Goal: Task Accomplishment & Management: Use online tool/utility

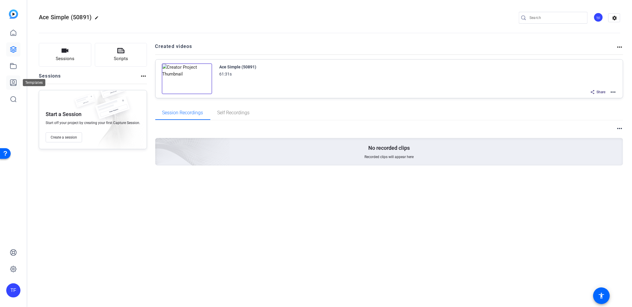
click at [14, 83] on icon at bounding box center [13, 82] width 7 height 7
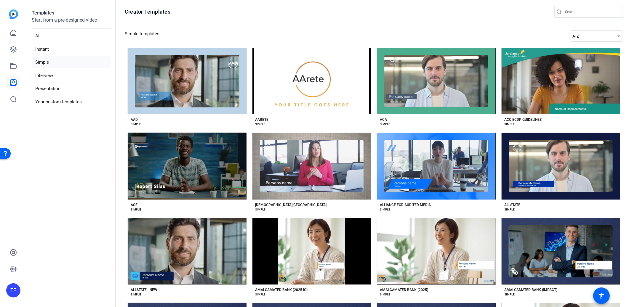
click at [592, 37] on div "A-Z" at bounding box center [594, 36] width 45 height 7
click at [584, 49] on span "Newest" at bounding box center [580, 46] width 12 height 7
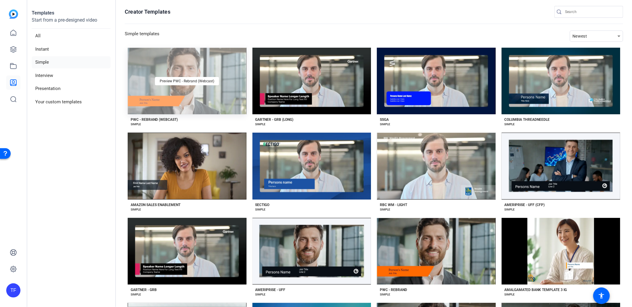
click at [212, 101] on div "Preview PWC - Rebrand (Webcast)" at bounding box center [187, 81] width 119 height 67
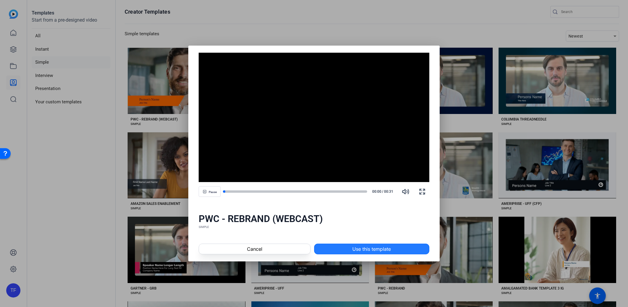
click at [387, 242] on span at bounding box center [372, 249] width 115 height 14
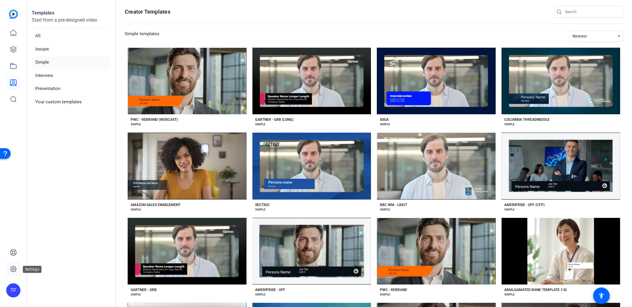
click at [13, 270] on icon at bounding box center [13, 269] width 7 height 7
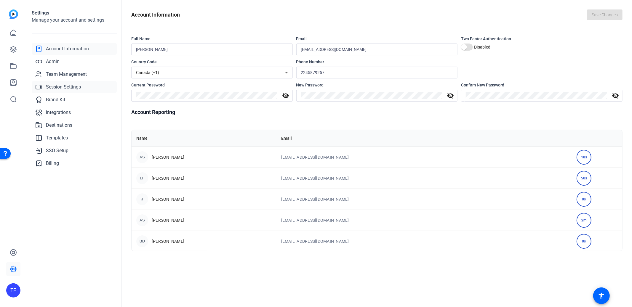
click at [55, 92] on link "Session Settings" at bounding box center [74, 87] width 85 height 12
click at [57, 101] on span "Brand Kit" at bounding box center [55, 99] width 19 height 7
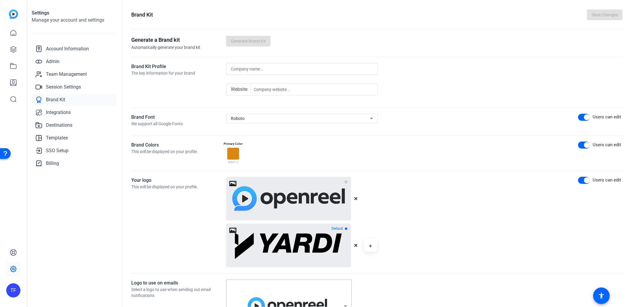
drag, startPoint x: 250, startPoint y: 113, endPoint x: 256, endPoint y: 124, distance: 11.8
drag, startPoint x: 256, startPoint y: 120, endPoint x: 279, endPoint y: 116, distance: 23.2
click at [256, 120] on div "Roboto" at bounding box center [300, 118] width 139 height 7
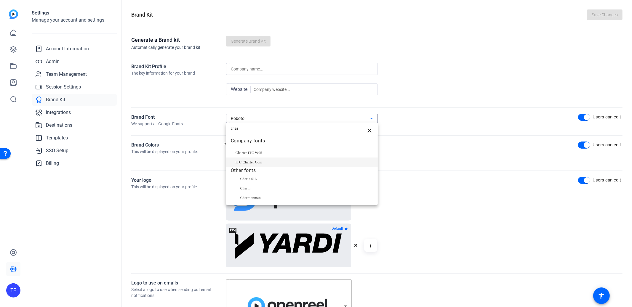
type input "char"
click at [249, 164] on span "ITC Charter Com" at bounding box center [249, 162] width 27 height 7
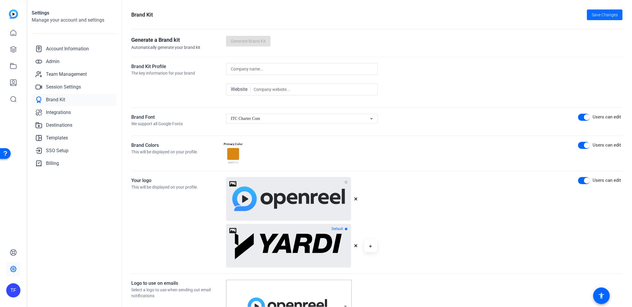
click at [607, 15] on span "Save Changes" at bounding box center [605, 15] width 26 height 6
click at [16, 79] on icon at bounding box center [13, 82] width 7 height 7
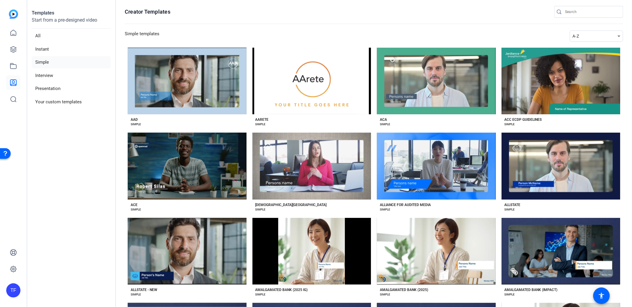
click at [584, 38] on div "A-Z" at bounding box center [594, 36] width 45 height 7
click at [585, 45] on span "Newest" at bounding box center [580, 46] width 12 height 7
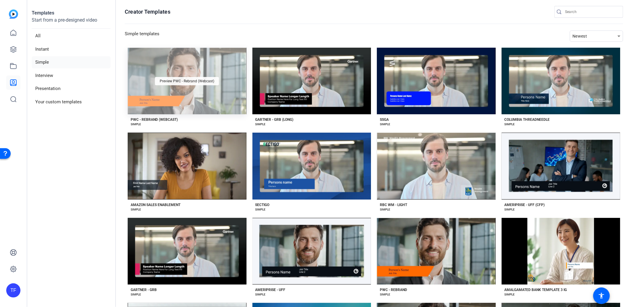
click at [181, 81] on span "Preview PWC - Rebrand (Webcast)" at bounding box center [187, 81] width 55 height 4
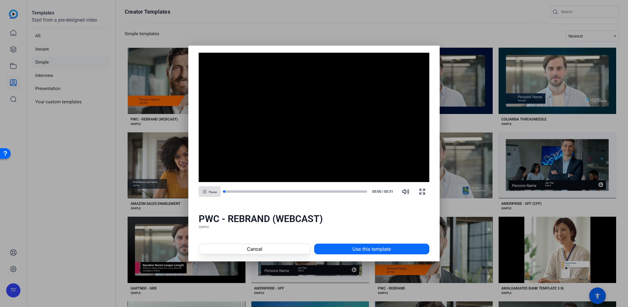
click at [382, 251] on span "Use this template" at bounding box center [372, 249] width 39 height 7
